Goal: Task Accomplishment & Management: Manage account settings

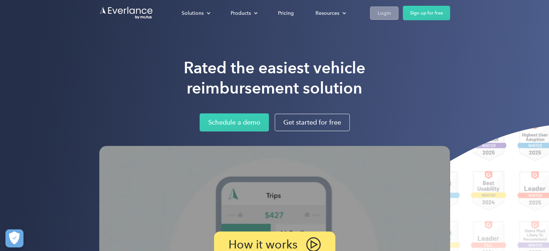
click at [386, 14] on div "Login" at bounding box center [384, 13] width 13 height 9
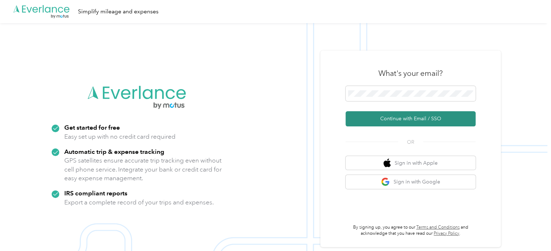
click at [399, 117] on button "Continue with Email / SSO" at bounding box center [411, 118] width 130 height 15
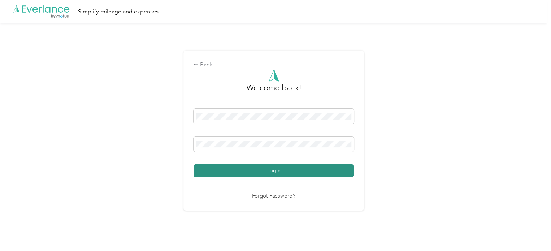
click at [276, 168] on button "Login" at bounding box center [274, 170] width 160 height 13
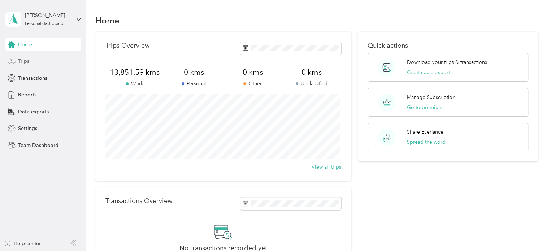
click at [23, 62] on span "Trips" at bounding box center [23, 61] width 11 height 8
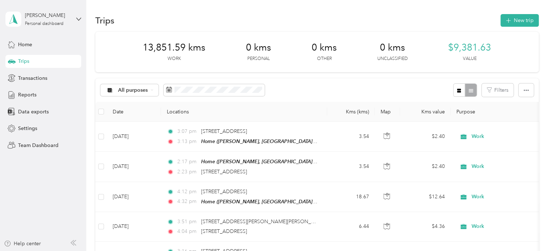
click at [35, 61] on div "Trips" at bounding box center [43, 61] width 76 height 13
